Goal: Transaction & Acquisition: Purchase product/service

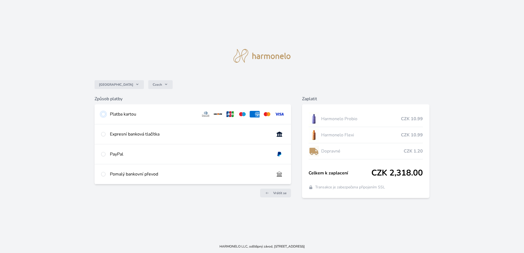
click at [103, 116] on input "radio" at bounding box center [103, 114] width 4 height 4
radio input "true"
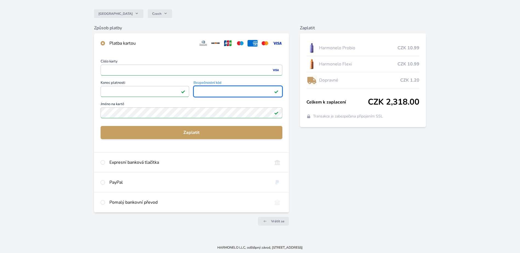
scroll to position [45, 0]
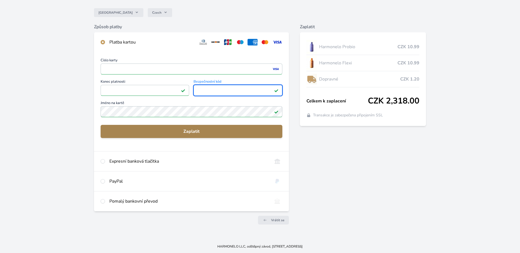
click at [198, 130] on span "Zaplatit" at bounding box center [191, 131] width 173 height 7
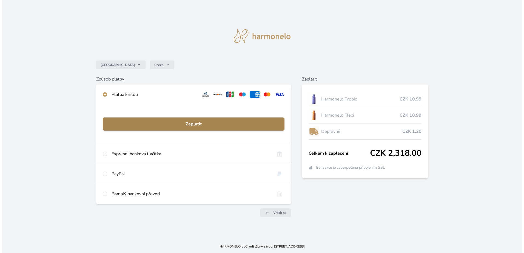
scroll to position [0, 0]
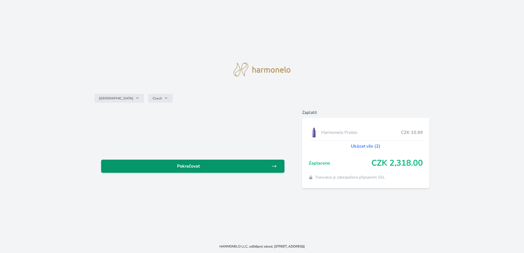
click at [170, 168] on span "Pokračovat" at bounding box center [189, 166] width 166 height 7
